Goal: Information Seeking & Learning: Learn about a topic

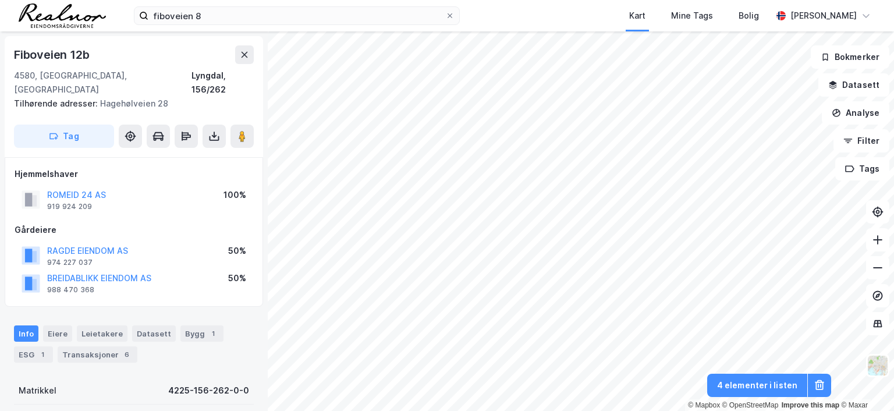
scroll to position [3, 0]
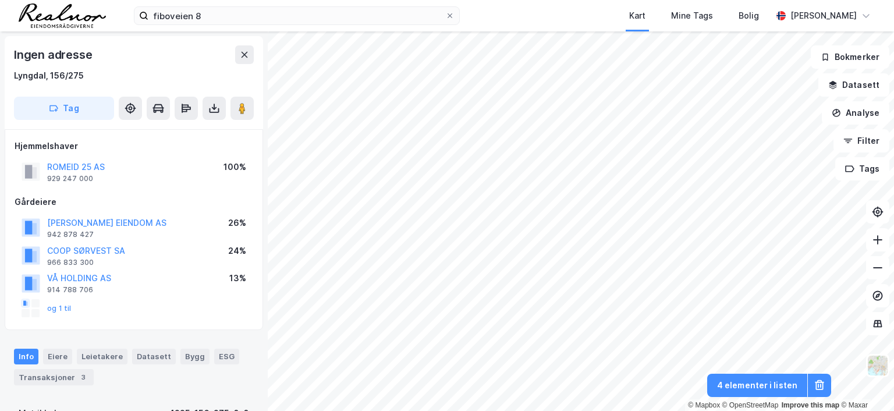
scroll to position [3, 0]
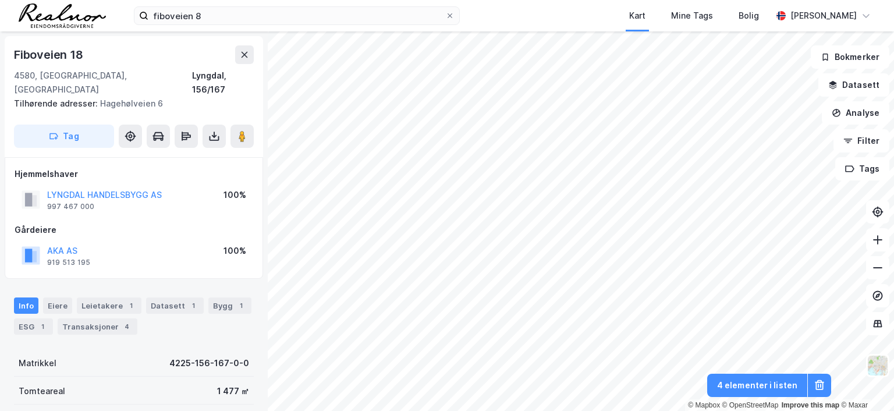
scroll to position [3, 0]
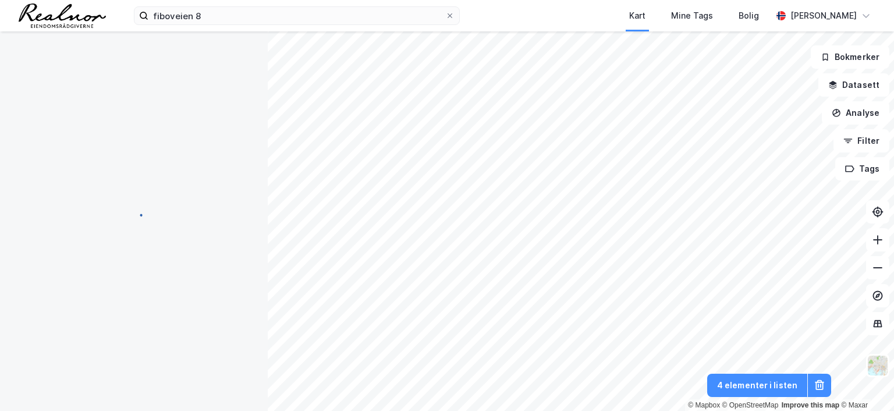
scroll to position [3, 0]
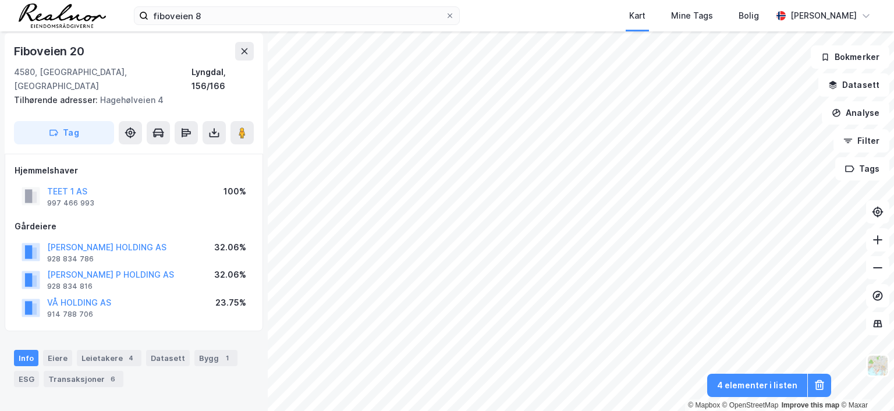
scroll to position [3, 0]
